Goal: Navigation & Orientation: Find specific page/section

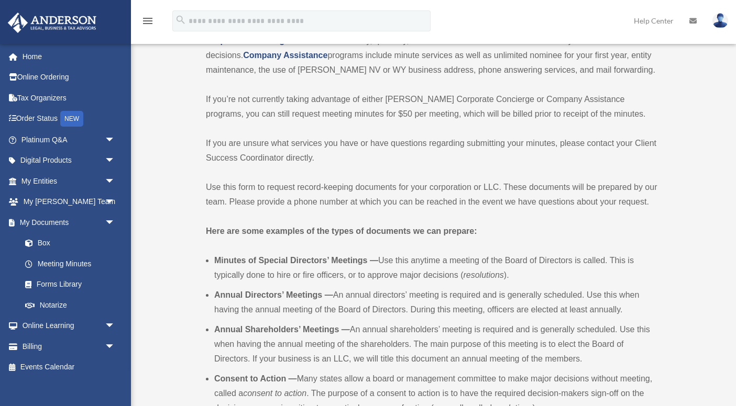
scroll to position [134, 0]
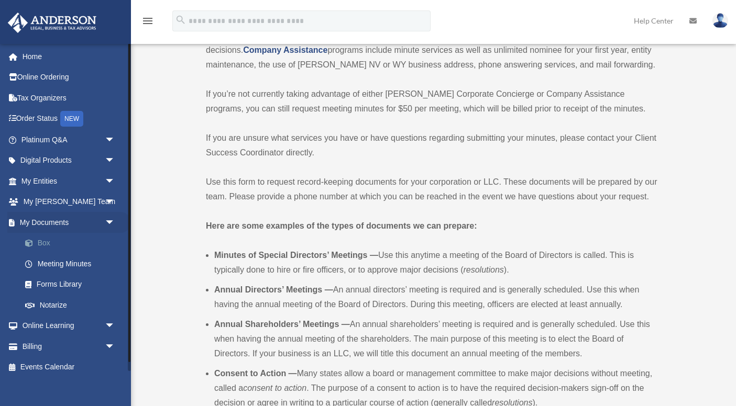
click at [48, 245] on link "Box" at bounding box center [73, 243] width 116 height 21
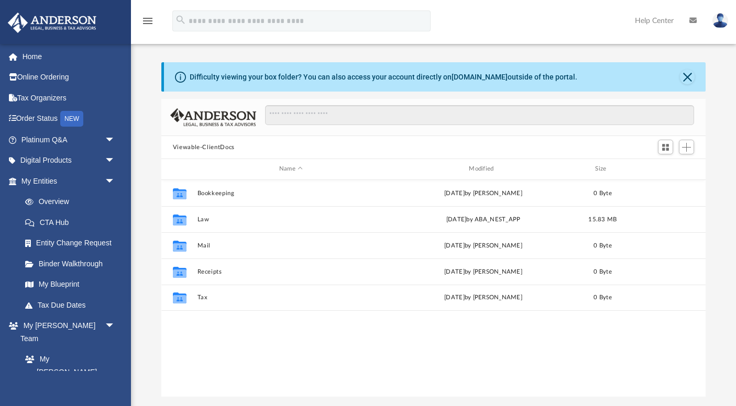
scroll to position [238, 544]
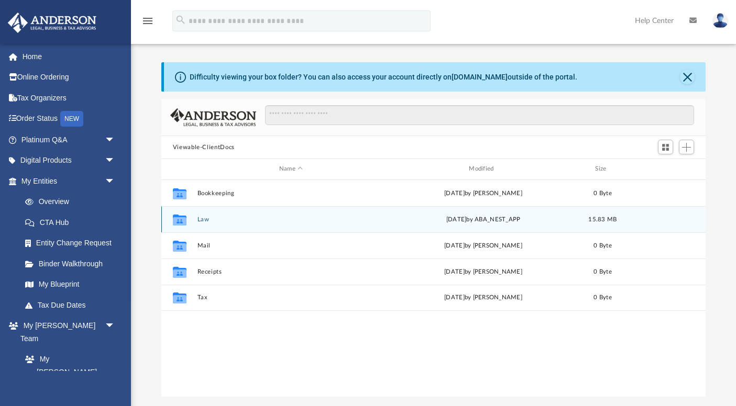
click at [202, 219] on button "Law" at bounding box center [291, 219] width 188 height 7
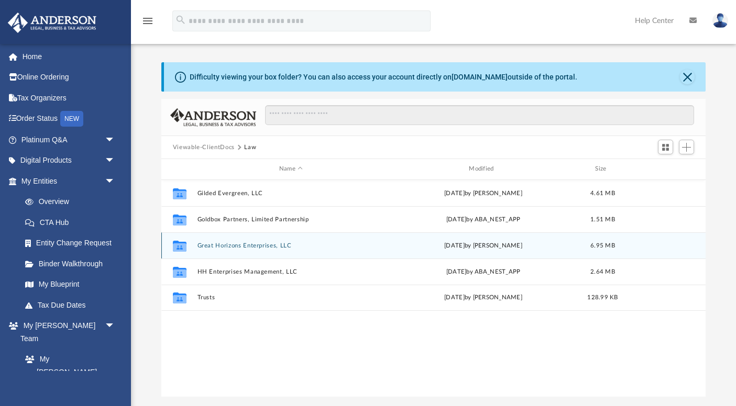
click at [234, 248] on button "Great Horizons Enterprises, LLC" at bounding box center [291, 246] width 188 height 7
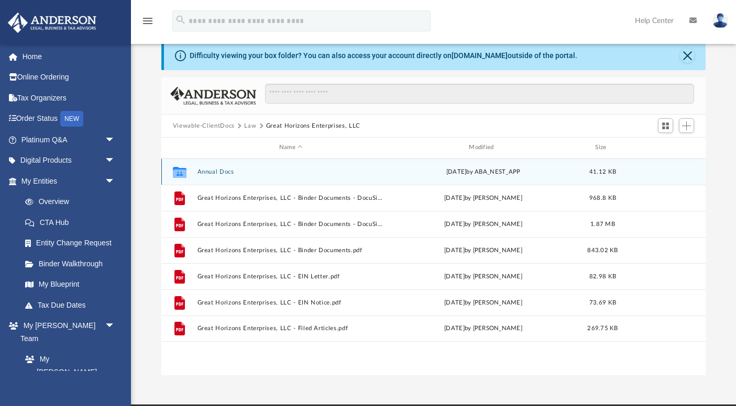
scroll to position [37, 0]
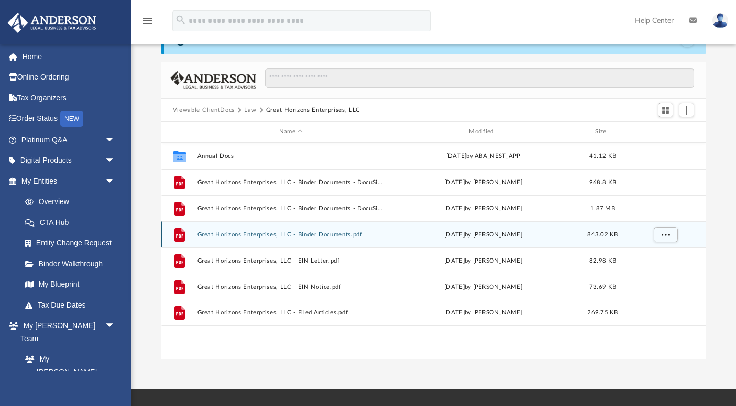
click at [343, 236] on button "Great Horizons Enterprises, LLC - Binder Documents.pdf" at bounding box center [291, 235] width 188 height 7
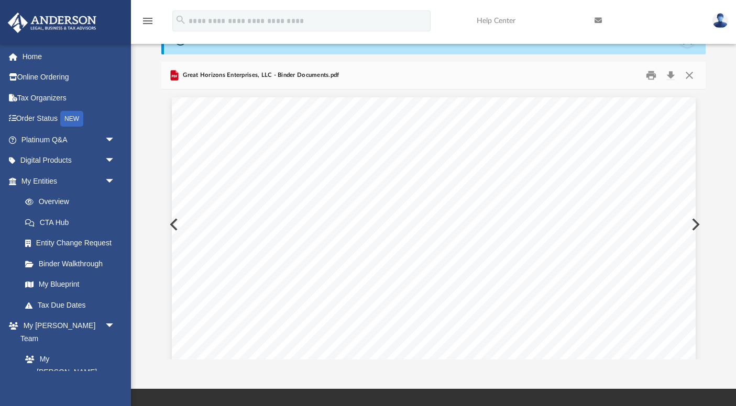
scroll to position [40227, 0]
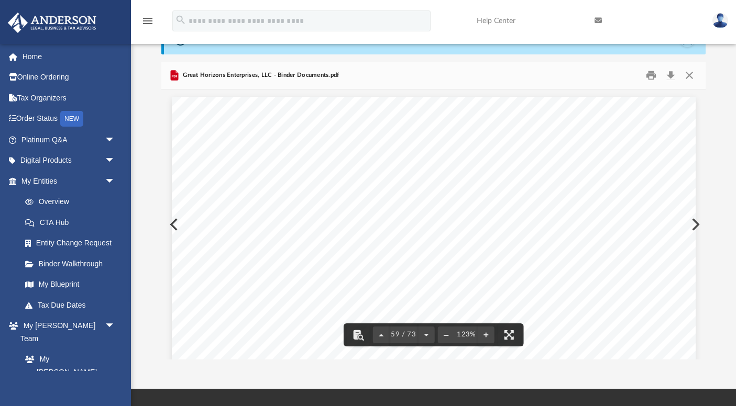
click at [443, 331] on button "File preview" at bounding box center [446, 335] width 17 height 23
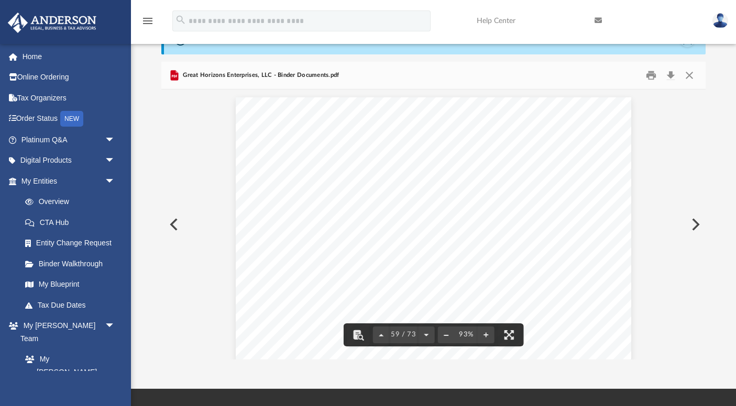
scroll to position [27378, 0]
click at [446, 334] on button "File preview" at bounding box center [446, 335] width 17 height 23
click at [381, 331] on button "File preview" at bounding box center [380, 335] width 17 height 23
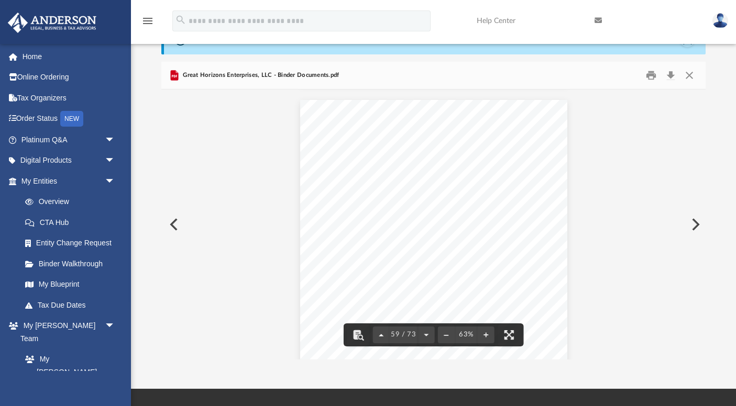
scroll to position [20601, 0]
click at [384, 334] on button "File preview" at bounding box center [380, 335] width 17 height 23
click at [381, 333] on button "File preview" at bounding box center [380, 335] width 17 height 23
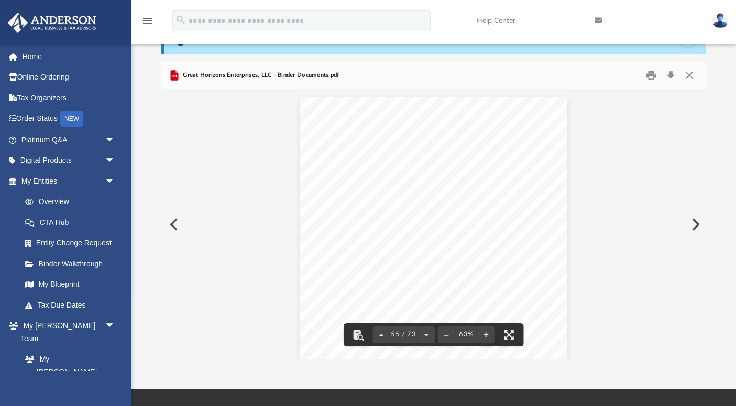
click at [381, 333] on button "File preview" at bounding box center [380, 335] width 17 height 23
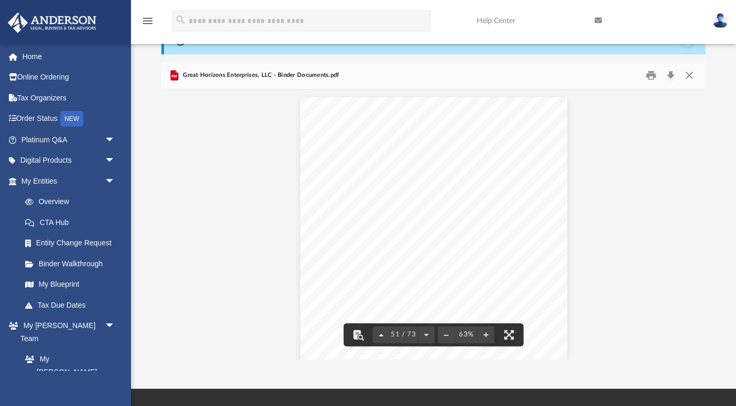
click at [381, 333] on button "File preview" at bounding box center [380, 335] width 17 height 23
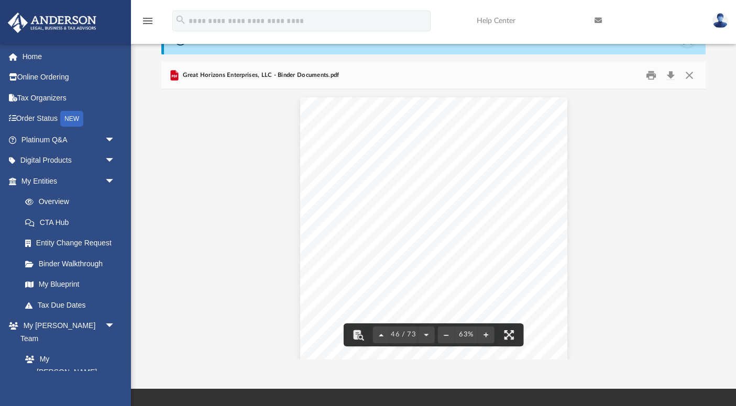
click at [381, 333] on button "File preview" at bounding box center [380, 335] width 17 height 23
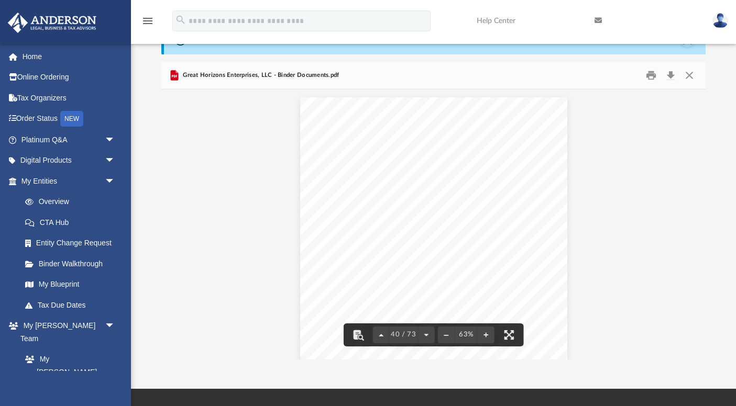
click at [381, 333] on button "File preview" at bounding box center [380, 335] width 17 height 23
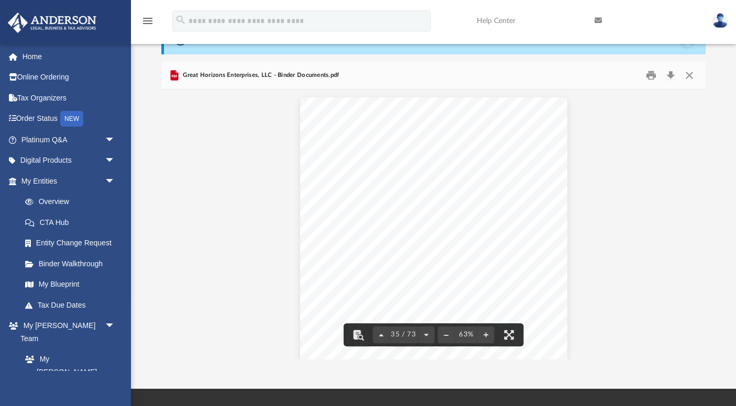
click at [381, 333] on button "File preview" at bounding box center [380, 335] width 17 height 23
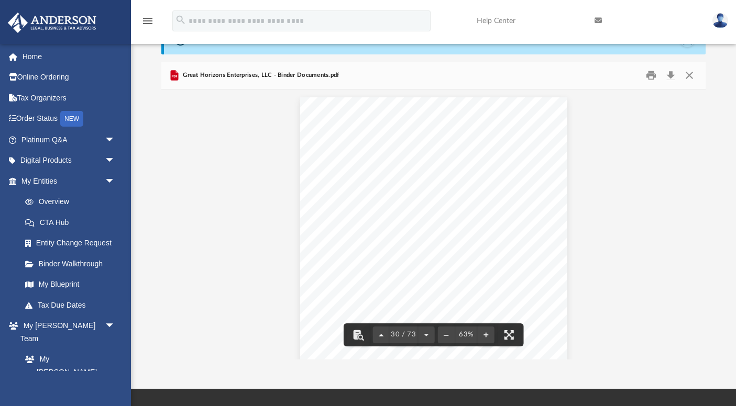
click at [381, 333] on button "File preview" at bounding box center [380, 335] width 17 height 23
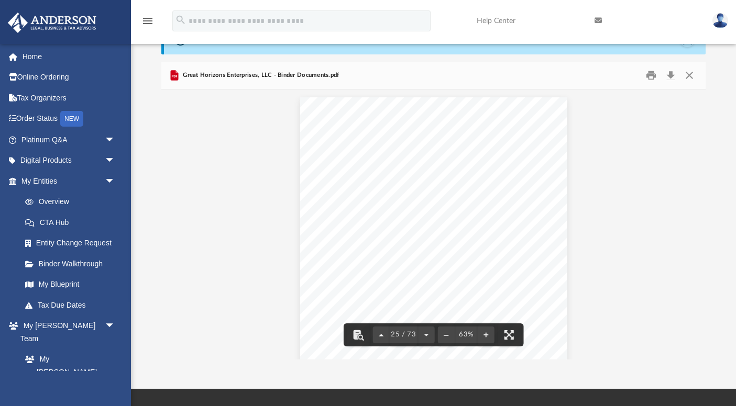
click at [381, 333] on button "File preview" at bounding box center [380, 335] width 17 height 23
click at [487, 333] on button "File preview" at bounding box center [486, 335] width 17 height 23
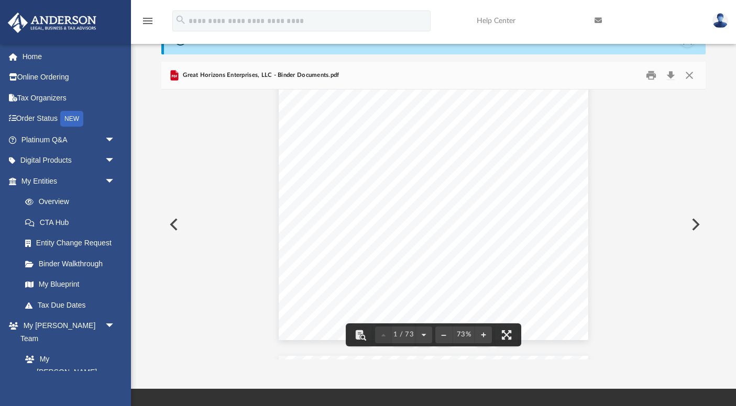
scroll to position [0, 0]
click at [687, 74] on button "Close" at bounding box center [689, 76] width 19 height 16
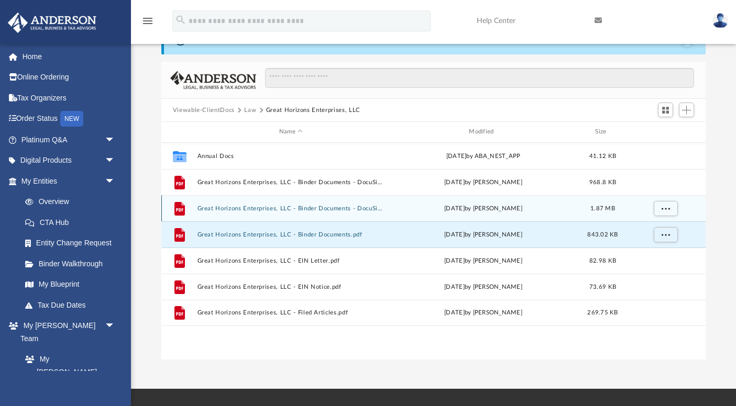
click at [348, 206] on button "Great Horizons Enterprises, LLC - Binder Documents - DocuSigned.pdf" at bounding box center [291, 208] width 188 height 7
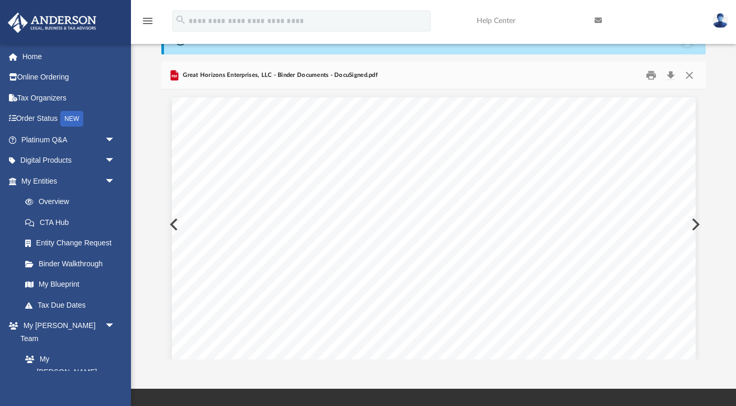
scroll to position [2774, 0]
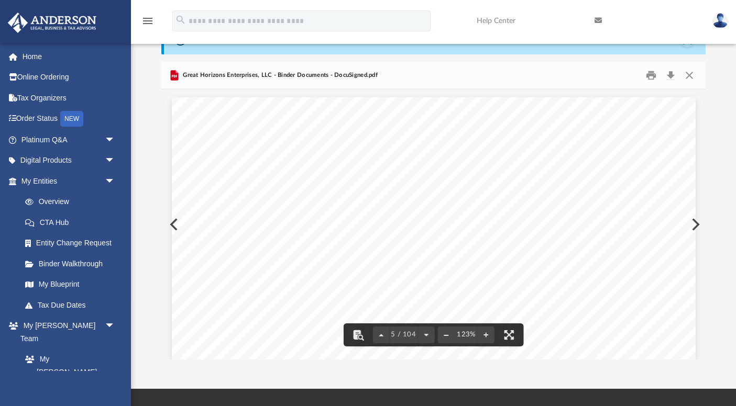
click at [442, 335] on button "File preview" at bounding box center [446, 335] width 17 height 23
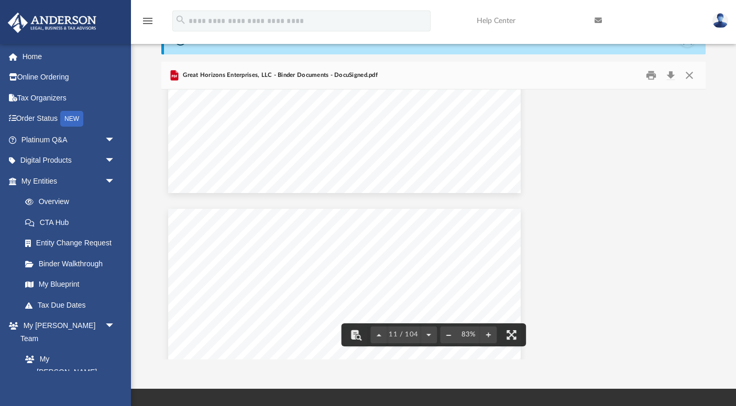
scroll to position [5244, 89]
click at [688, 71] on button "Close" at bounding box center [689, 76] width 19 height 16
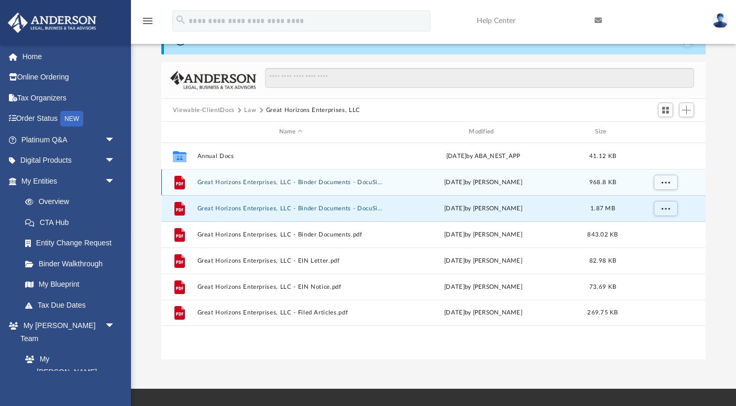
click at [338, 182] on button "Great Horizons Enterprises, LLC - Binder Documents - DocuSigned (1).pdf" at bounding box center [291, 182] width 188 height 7
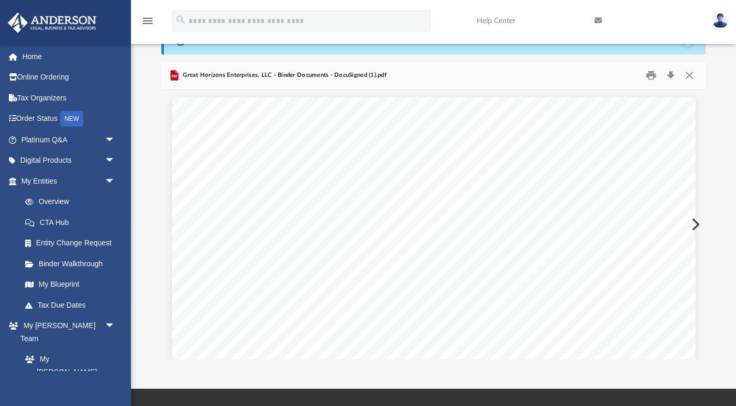
scroll to position [694, 0]
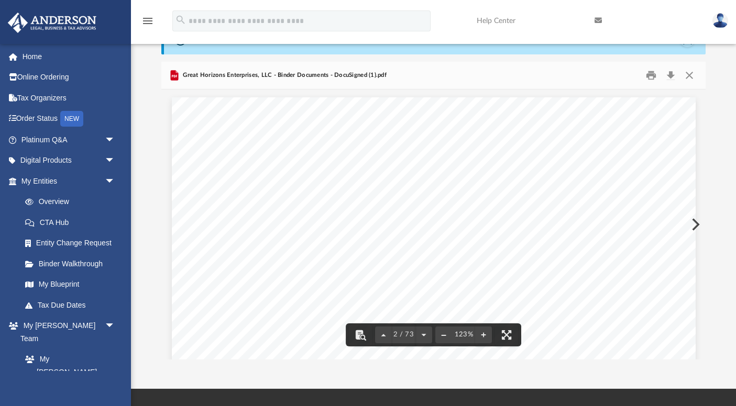
click at [444, 337] on button "File preview" at bounding box center [443, 335] width 17 height 23
click at [688, 76] on button "Close" at bounding box center [689, 76] width 19 height 16
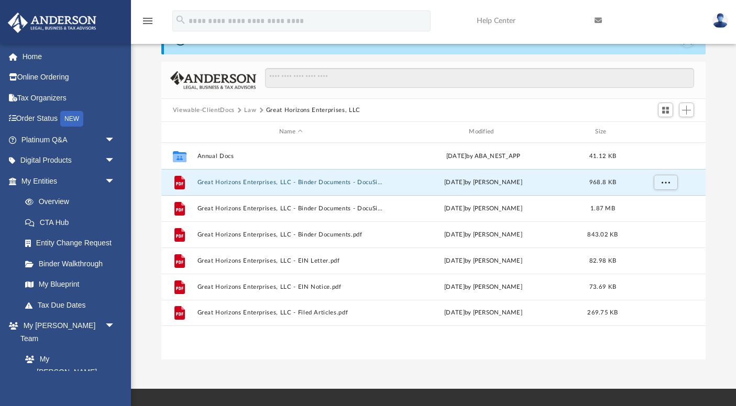
click at [247, 108] on button "Law" at bounding box center [250, 110] width 12 height 9
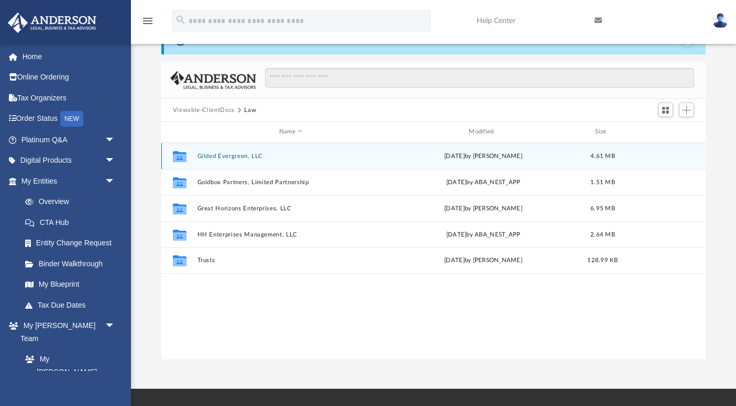
click at [245, 154] on button "Gilded Evergreen, LLC" at bounding box center [291, 156] width 188 height 7
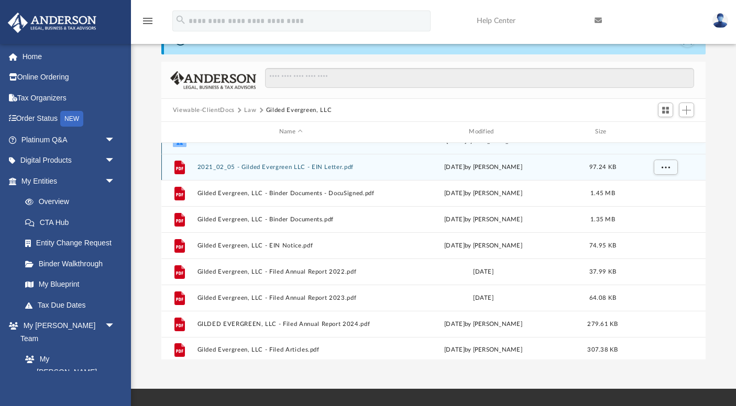
scroll to position [18, 0]
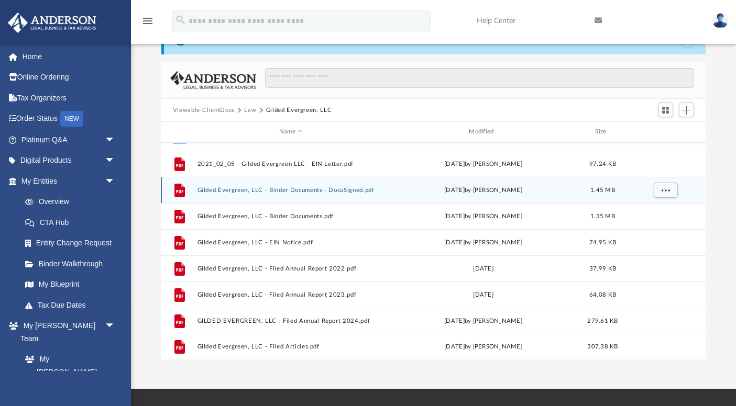
click at [312, 190] on button "Gilded Evergreen, LLC - Binder Documents - DocuSigned.pdf" at bounding box center [291, 190] width 188 height 7
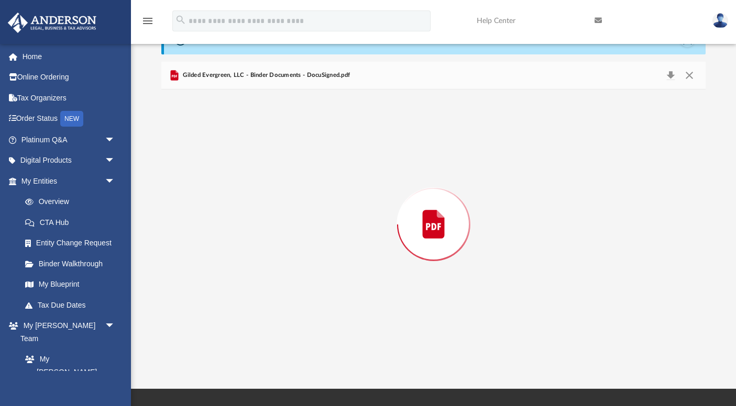
scroll to position [46469, 0]
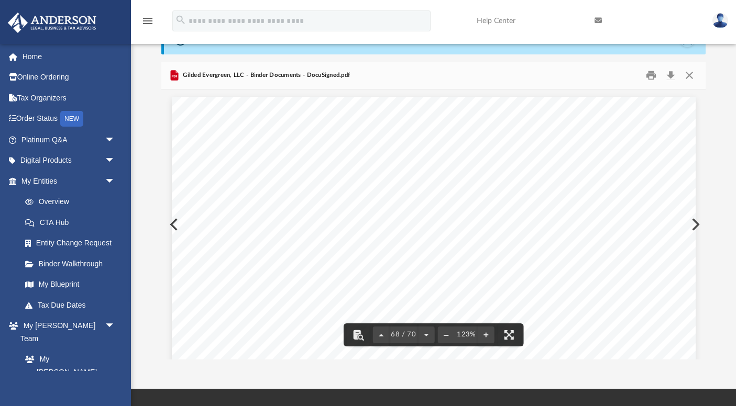
click at [443, 337] on button "File preview" at bounding box center [446, 335] width 17 height 23
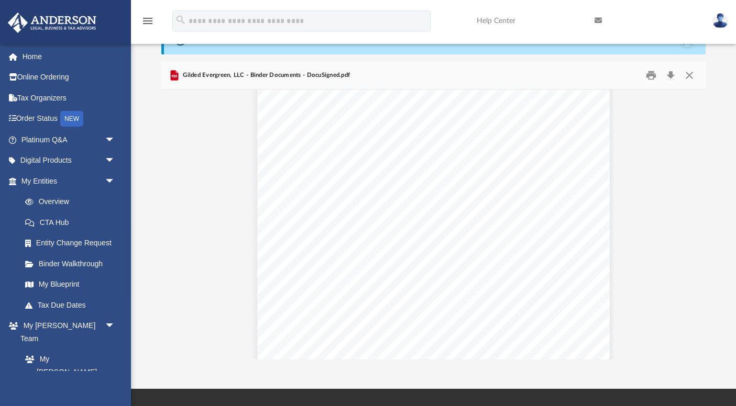
scroll to position [8500, 0]
click at [690, 76] on button "Close" at bounding box center [689, 76] width 19 height 16
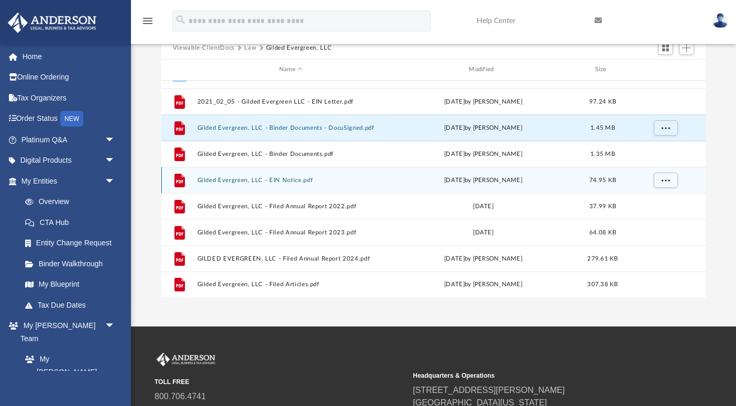
scroll to position [0, 0]
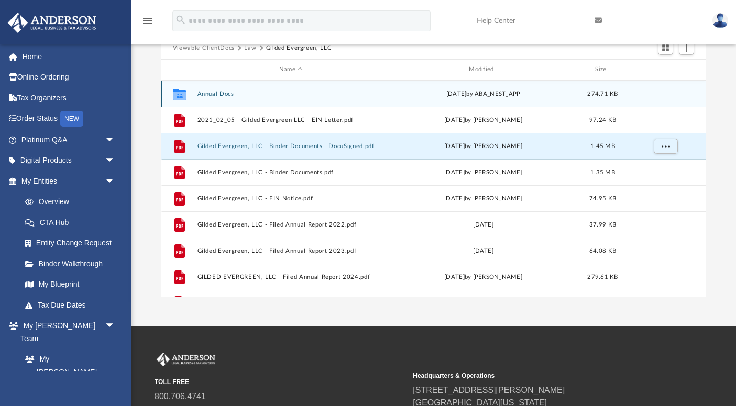
click at [210, 92] on button "Annual Docs" at bounding box center [291, 94] width 188 height 7
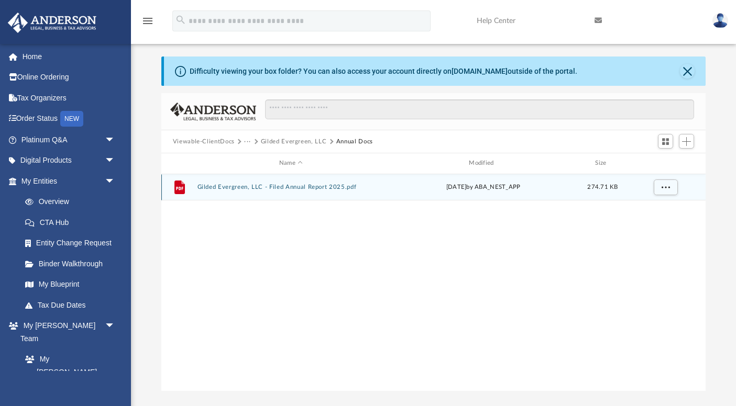
scroll to position [5, 0]
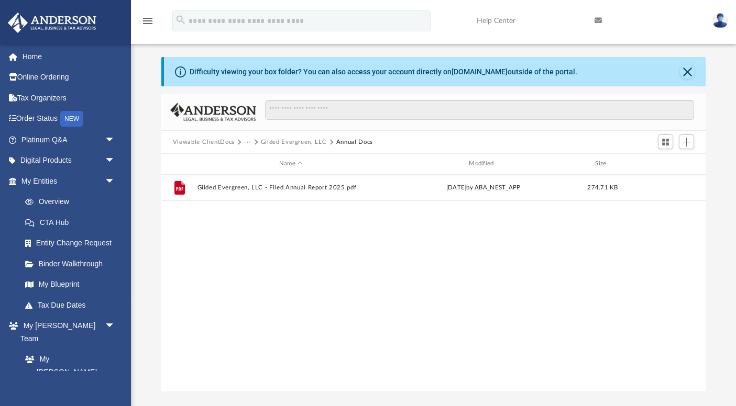
click at [314, 141] on button "Gilded Evergreen, LLC" at bounding box center [294, 142] width 66 height 9
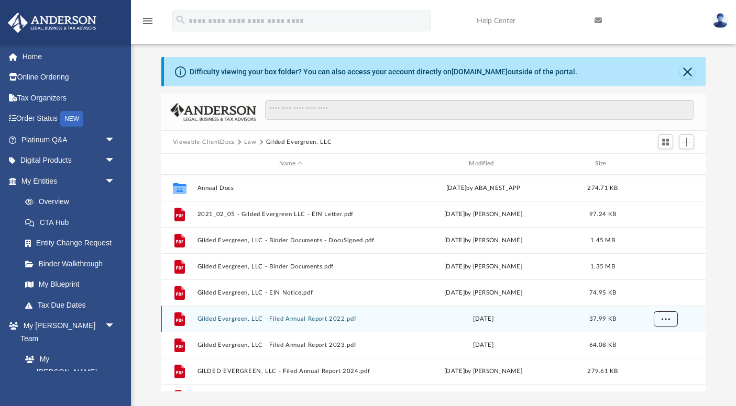
click at [667, 318] on span "More options" at bounding box center [665, 319] width 8 height 6
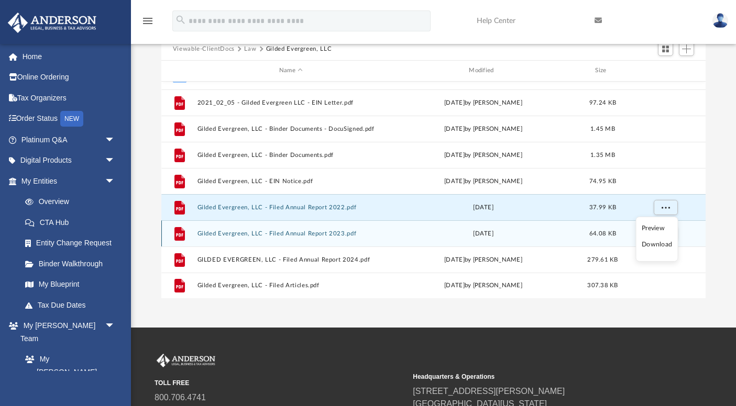
scroll to position [102, 0]
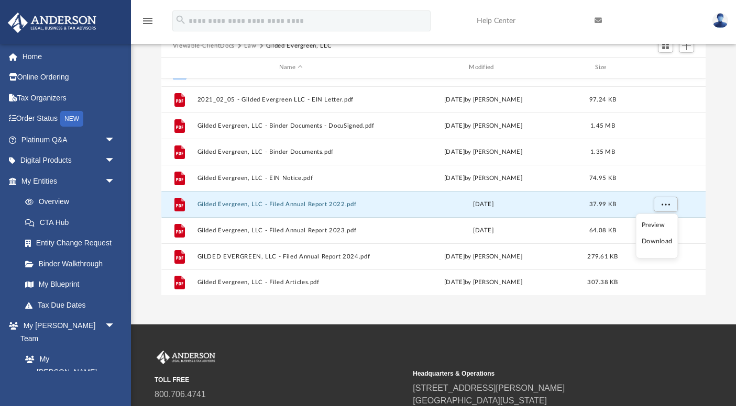
click at [395, 306] on div "App msh119@gmail.com Sign Out msh119@gmail.com Home Online Ordering Tax Organiz…" at bounding box center [368, 111] width 736 height 426
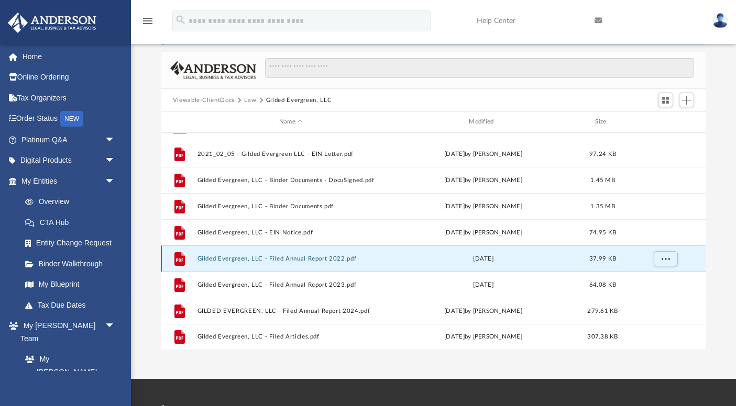
scroll to position [51, 0]
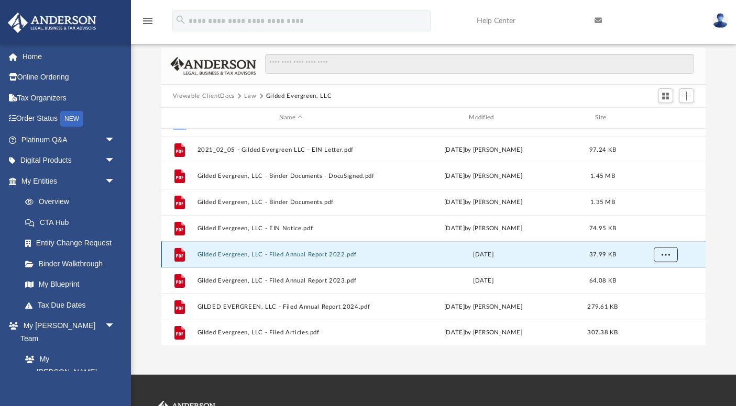
click at [667, 254] on span "More options" at bounding box center [665, 254] width 8 height 6
click at [388, 115] on div "Name Modified Size" at bounding box center [433, 118] width 545 height 21
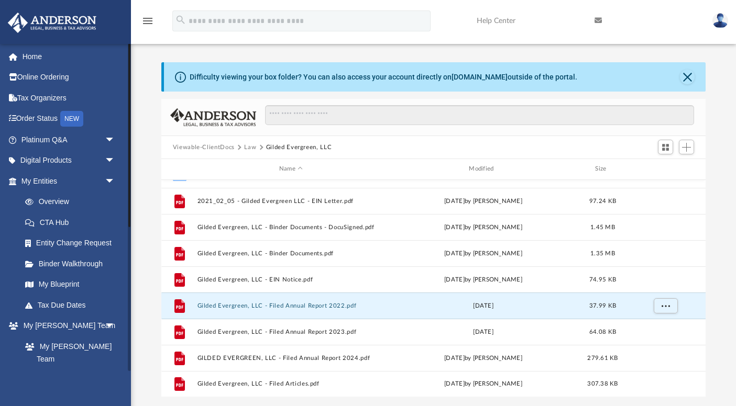
click at [54, 370] on link "[PERSON_NAME] System" at bounding box center [73, 387] width 116 height 34
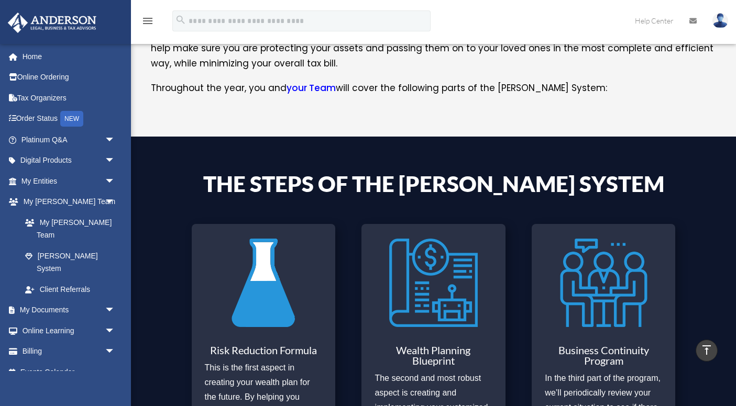
scroll to position [239, 0]
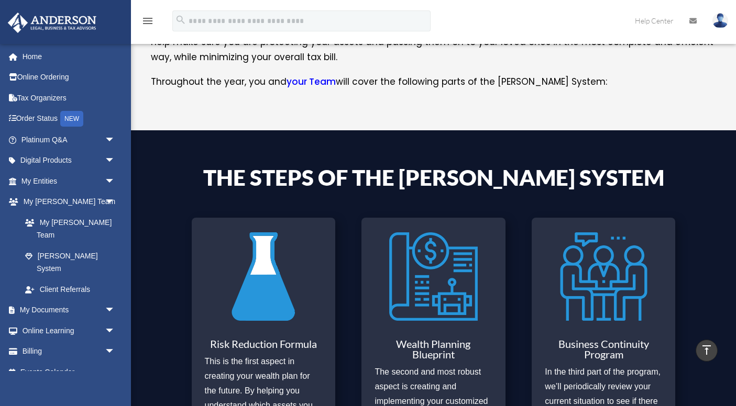
click at [417, 267] on img at bounding box center [433, 277] width 89 height 102
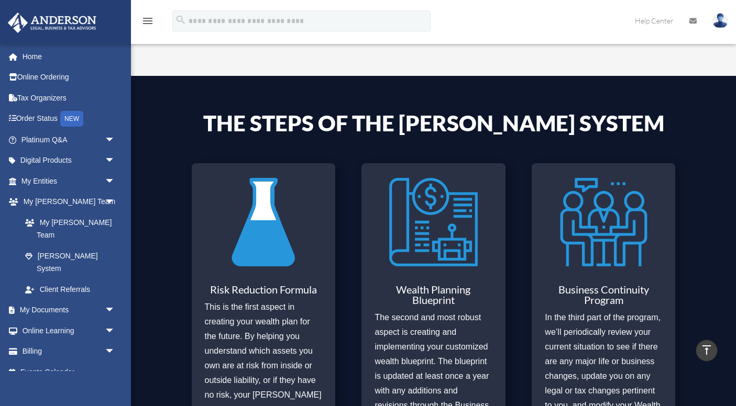
scroll to position [379, 0]
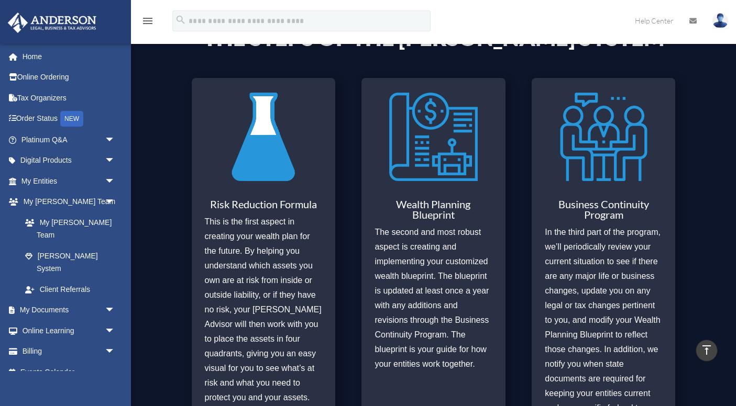
click at [301, 211] on h3 "Risk Reduction Formula" at bounding box center [263, 207] width 117 height 16
click at [614, 188] on div "Business Continuity Program In the third part of the program, we’ll periodicall…" at bounding box center [604, 258] width 144 height 360
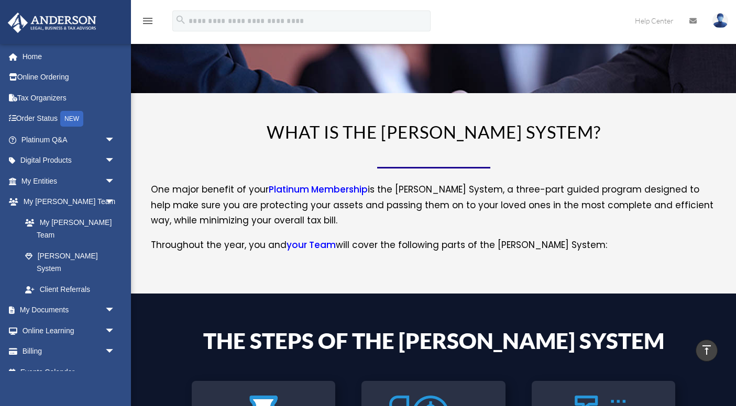
scroll to position [0, 0]
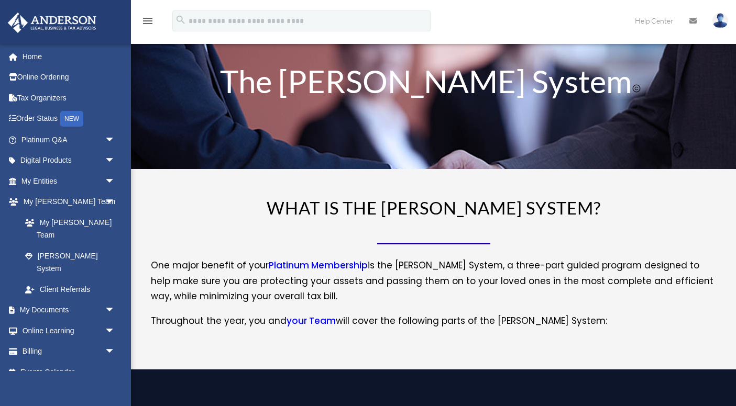
click at [325, 269] on link "Platinum Membership" at bounding box center [318, 268] width 99 height 18
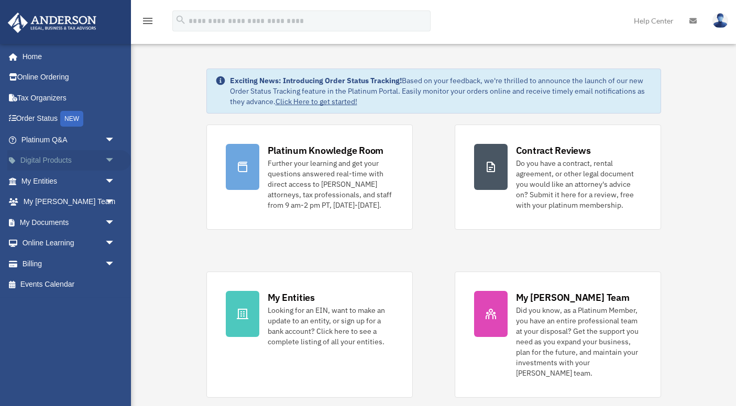
click at [108, 160] on span "arrow_drop_down" at bounding box center [115, 160] width 21 height 21
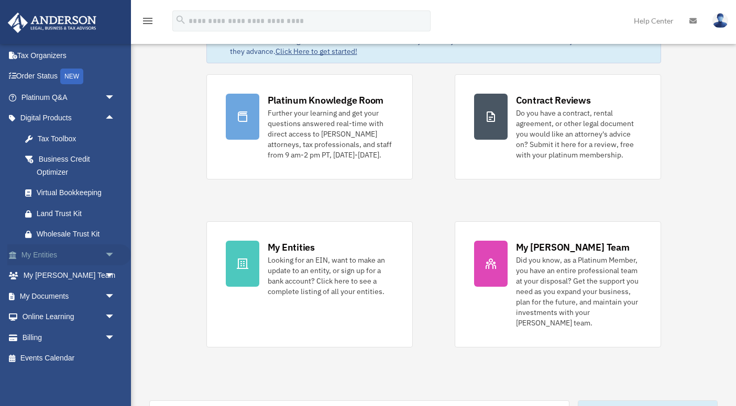
scroll to position [52, 0]
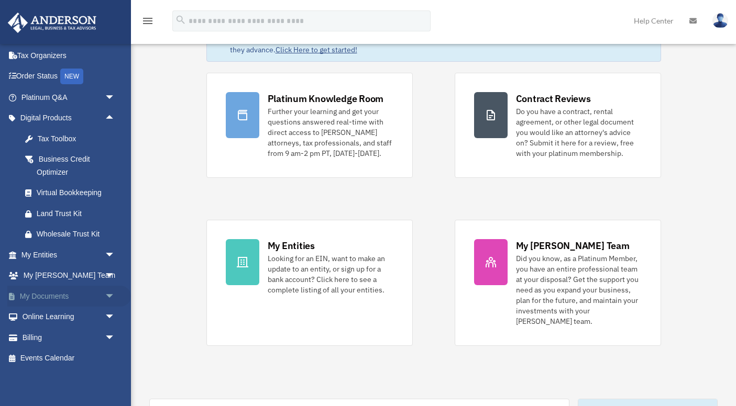
click at [108, 295] on span "arrow_drop_down" at bounding box center [115, 296] width 21 height 21
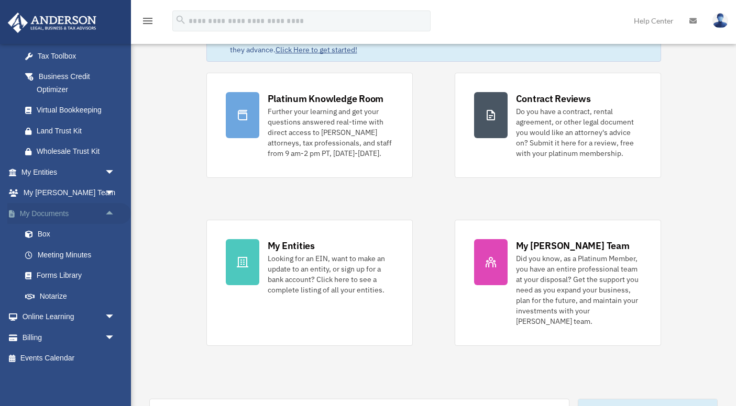
scroll to position [58, 0]
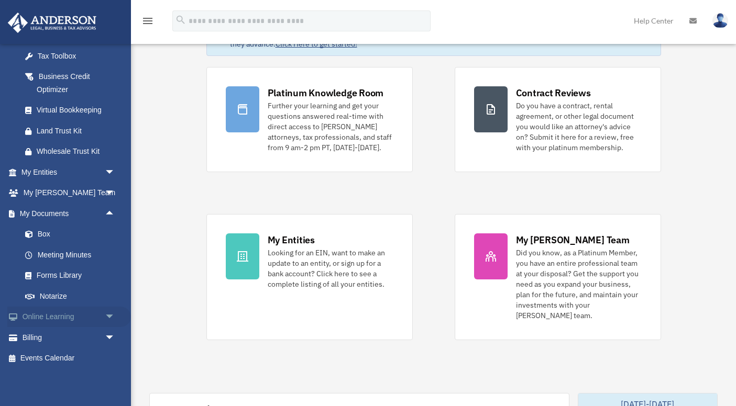
click at [108, 317] on span "arrow_drop_down" at bounding box center [115, 317] width 21 height 21
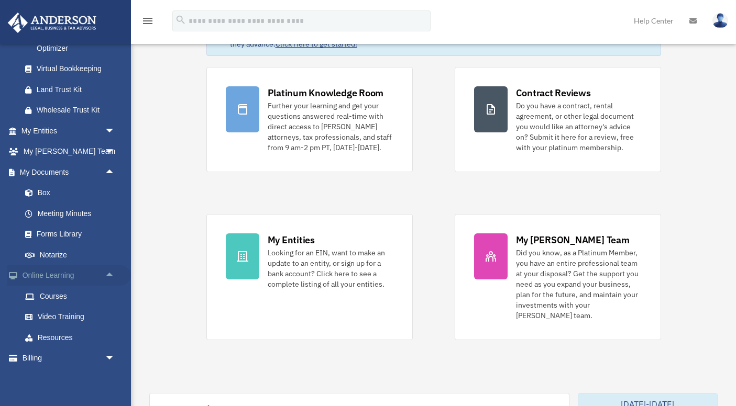
scroll to position [187, 0]
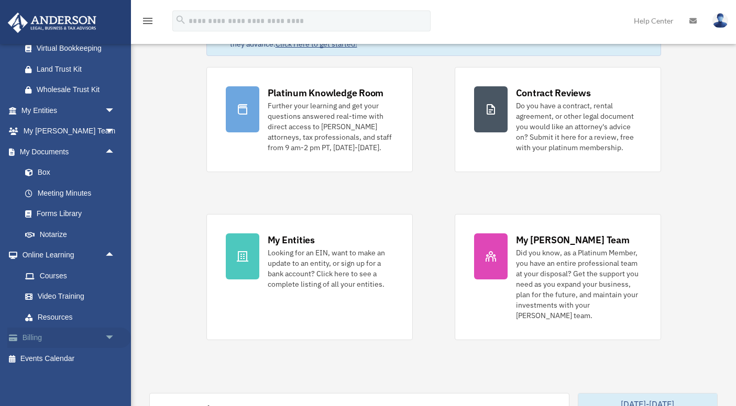
click at [105, 336] on span "arrow_drop_down" at bounding box center [115, 338] width 21 height 21
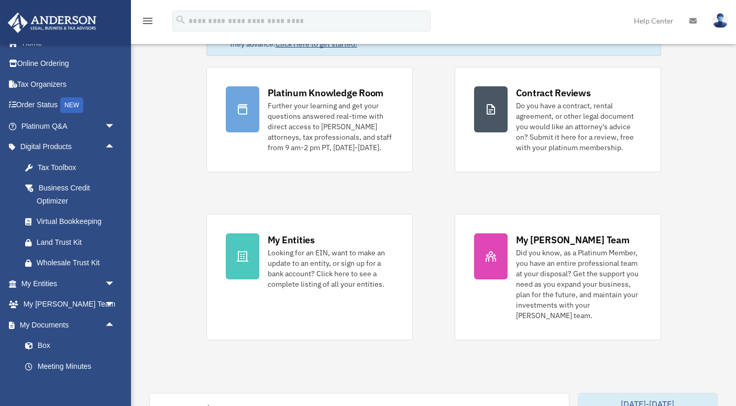
scroll to position [11, 0]
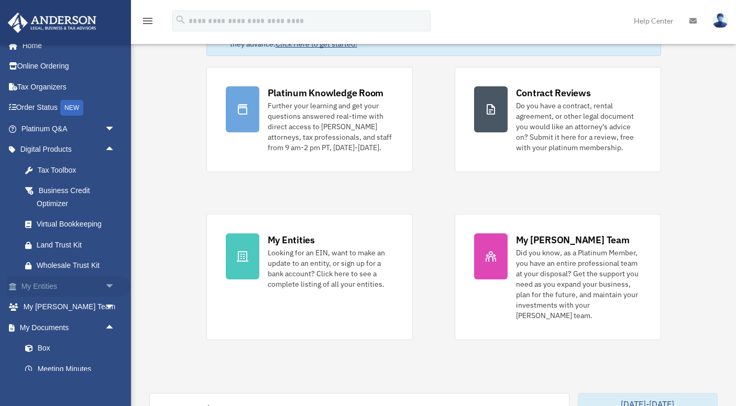
click at [112, 283] on span "arrow_drop_down" at bounding box center [115, 286] width 21 height 21
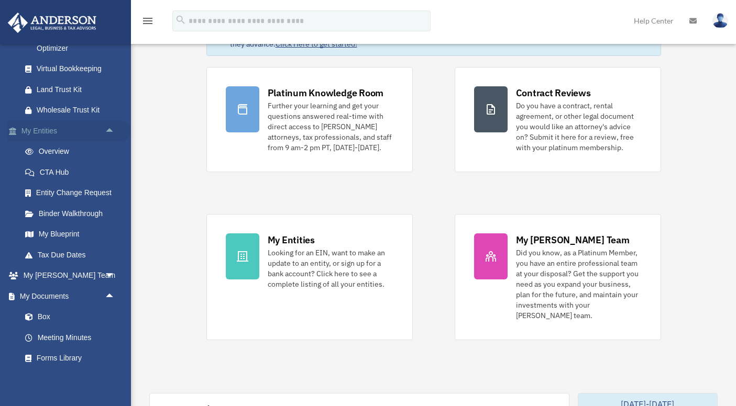
scroll to position [168, 0]
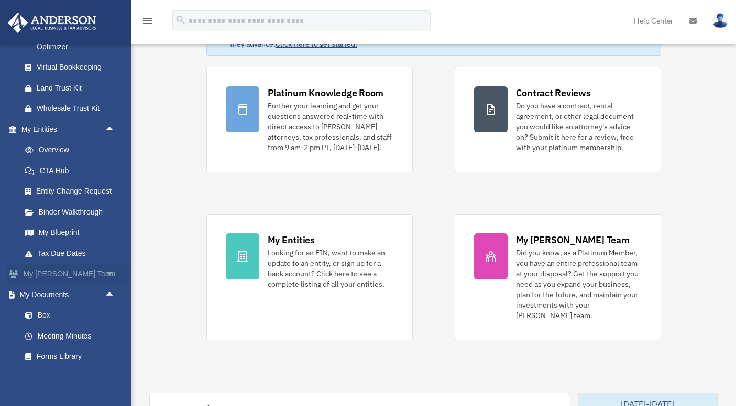
click at [112, 271] on span "arrow_drop_down" at bounding box center [115, 274] width 21 height 21
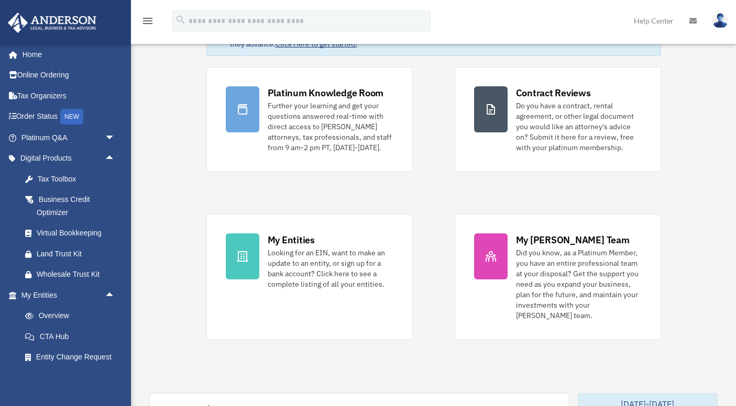
scroll to position [0, 0]
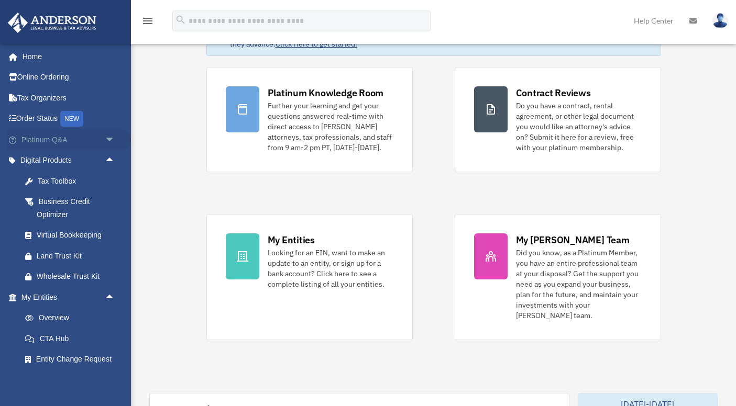
click at [108, 137] on span "arrow_drop_down" at bounding box center [115, 139] width 21 height 21
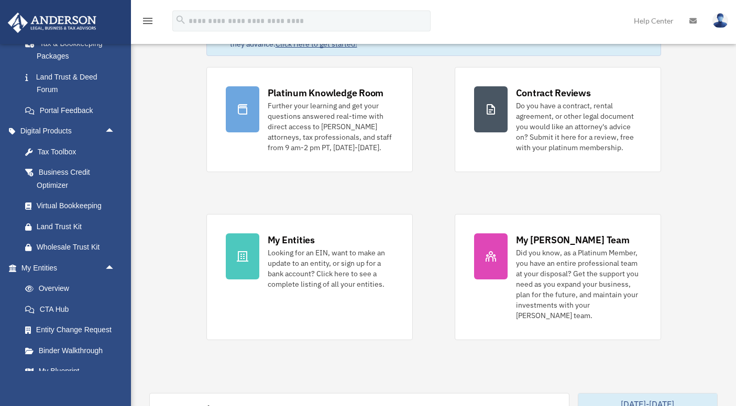
scroll to position [260, 0]
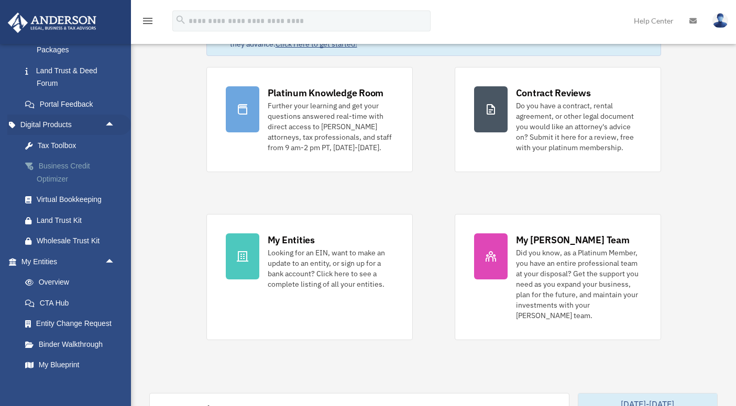
click at [61, 168] on div "Business Credit Optimizer" at bounding box center [77, 173] width 81 height 26
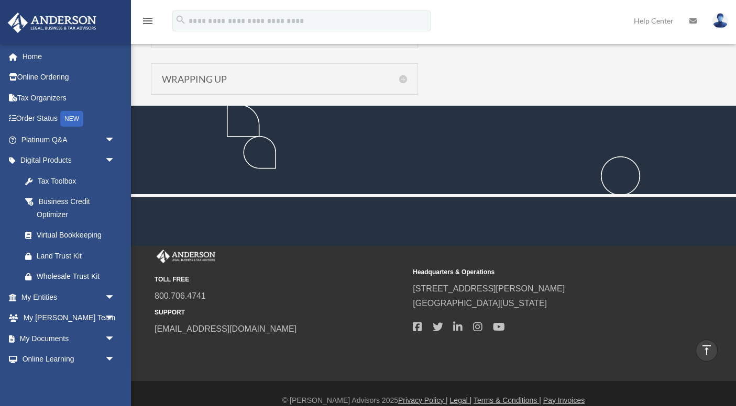
scroll to position [1194, 0]
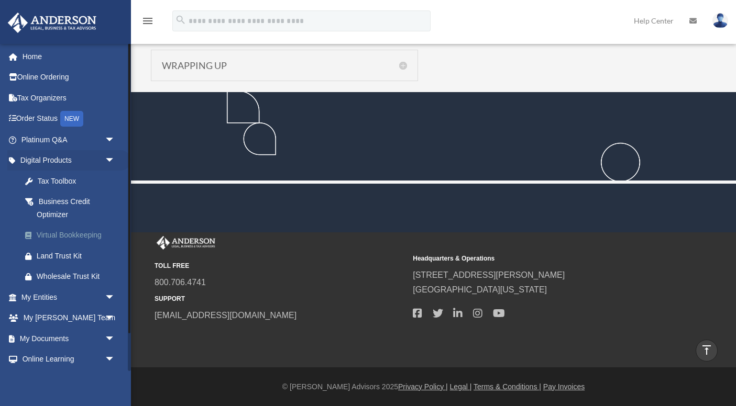
click at [86, 234] on div "Virtual Bookkeeping" at bounding box center [77, 235] width 81 height 13
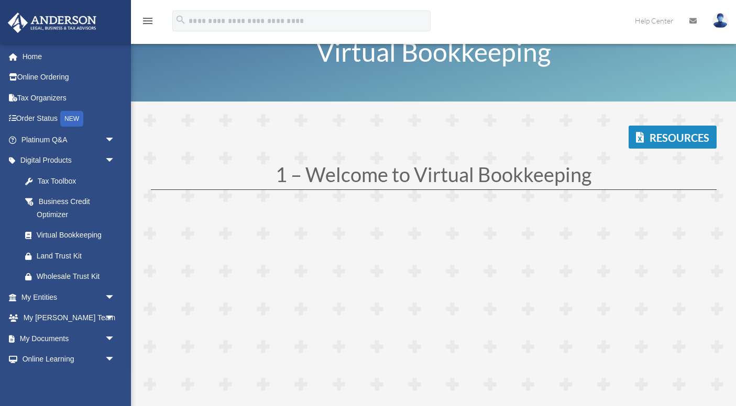
scroll to position [17, 0]
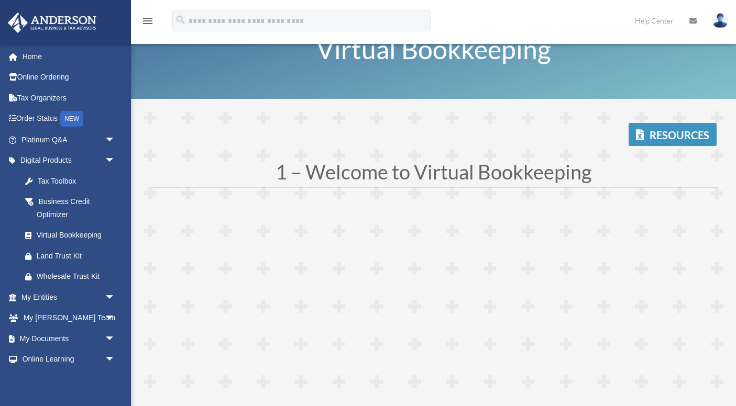
click at [672, 132] on link "Resources" at bounding box center [673, 134] width 88 height 23
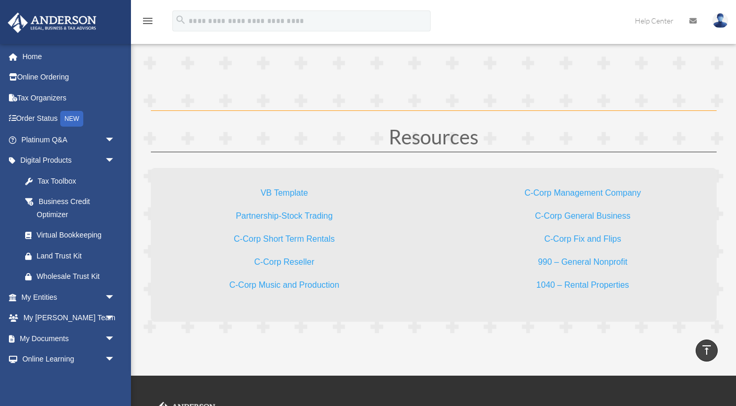
scroll to position [3050, 0]
